Goal: Information Seeking & Learning: Learn about a topic

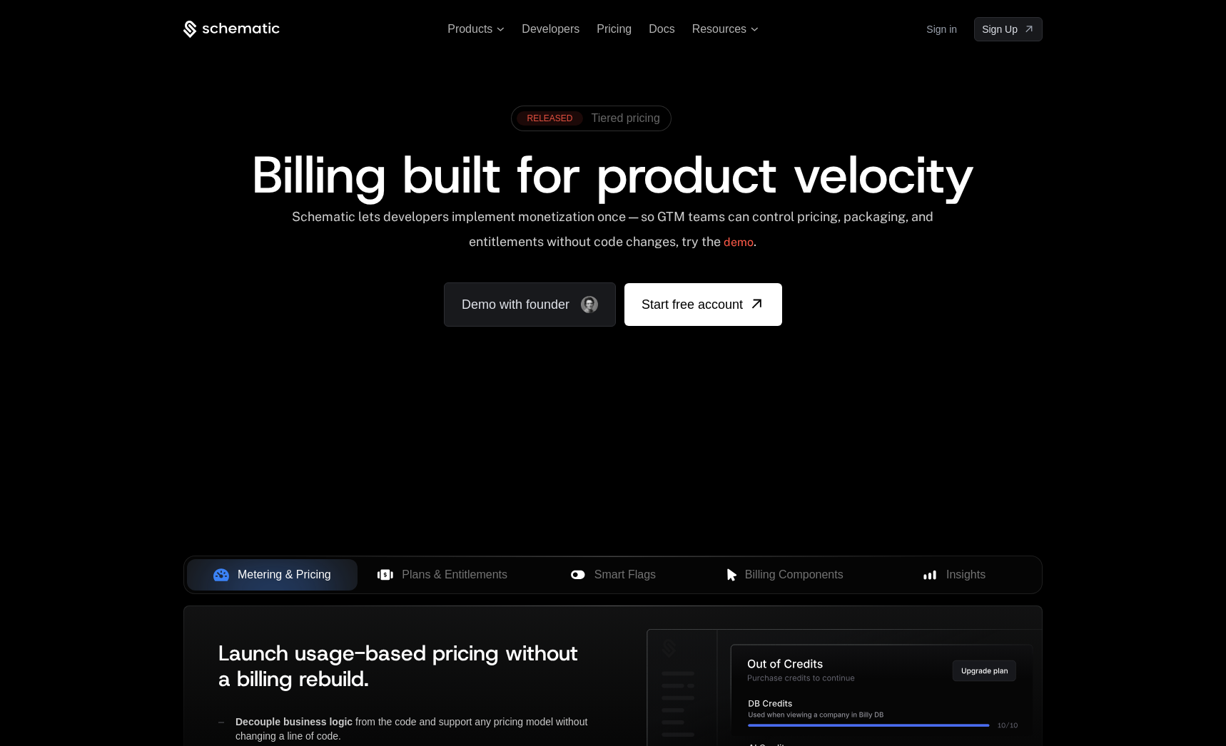
click at [620, 122] on span "Tiered pricing" at bounding box center [625, 118] width 68 height 17
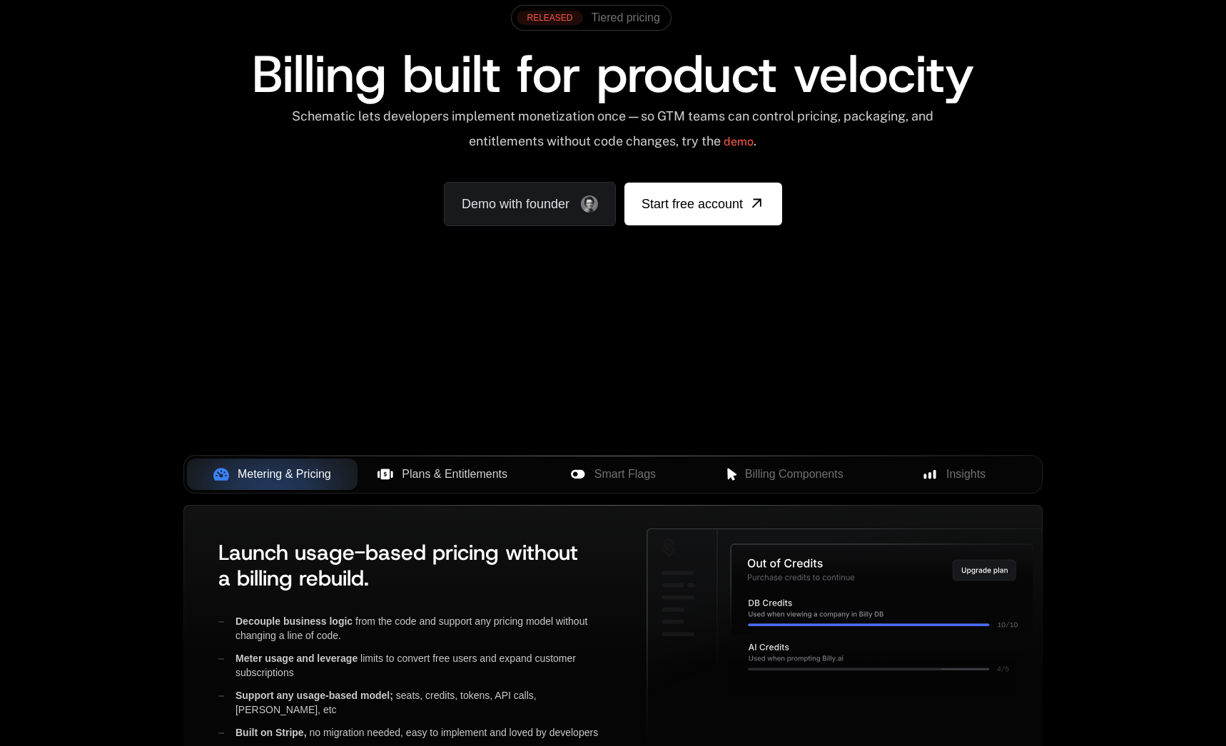
click at [469, 469] on span "Plans & Entitlements" at bounding box center [455, 474] width 106 height 17
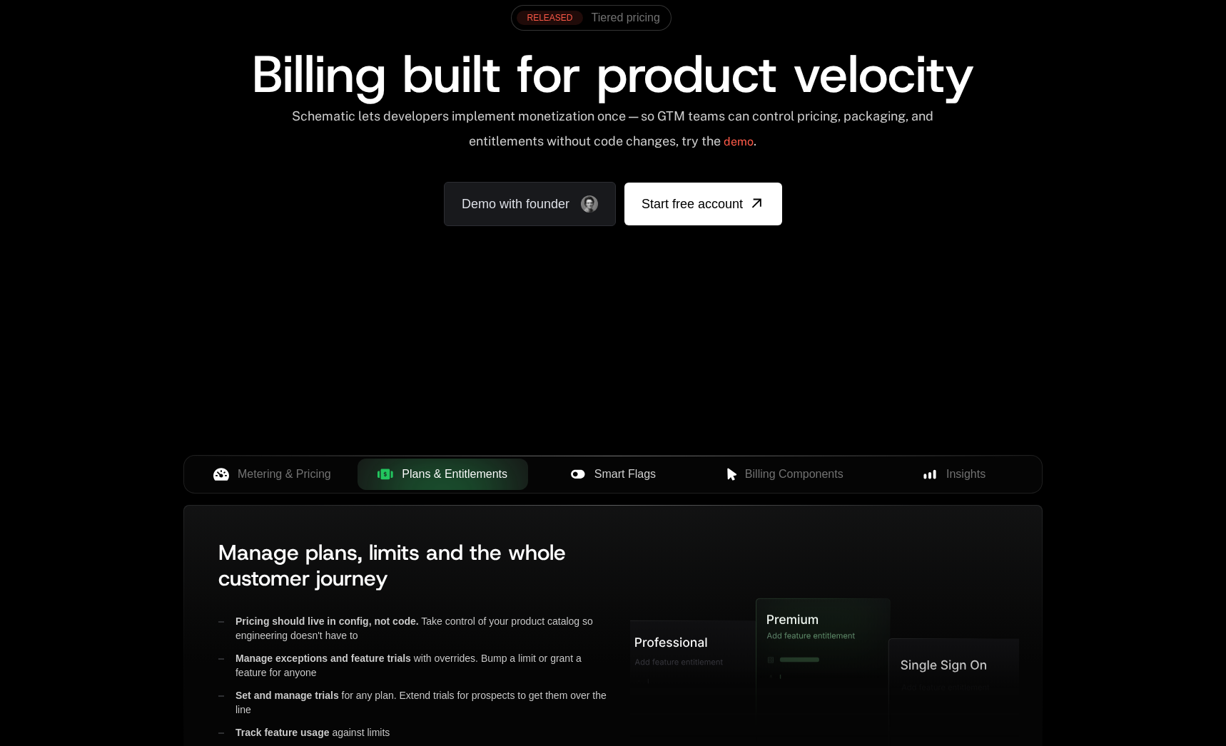
click at [602, 482] on button "Smart Flags" at bounding box center [613, 474] width 171 height 31
